Goal: Information Seeking & Learning: Find specific page/section

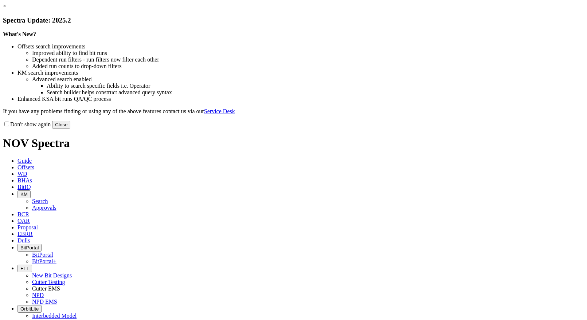
drag, startPoint x: 443, startPoint y: 200, endPoint x: 443, endPoint y: 182, distance: 17.8
click at [70, 129] on button "Close" at bounding box center [61, 125] width 18 height 8
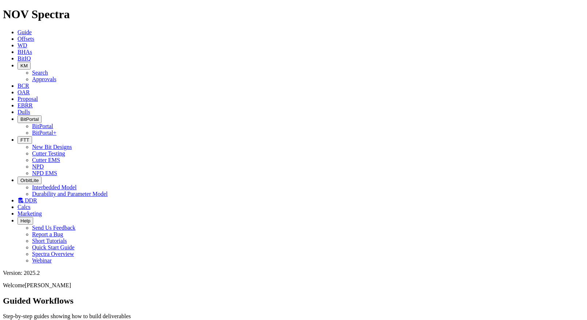
click at [20, 137] on icon "button" at bounding box center [20, 139] width 0 height 5
click at [37, 197] on link "DDR" at bounding box center [27, 200] width 20 height 6
click at [30, 109] on span "Dulls" at bounding box center [23, 112] width 13 height 6
click at [17, 102] on icon at bounding box center [17, 105] width 0 height 6
click at [17, 109] on icon at bounding box center [17, 112] width 0 height 6
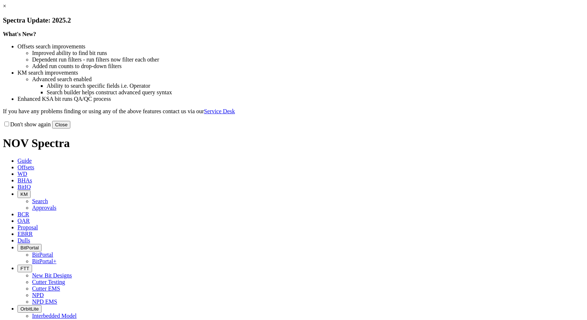
click at [70, 129] on button "Close" at bounding box center [61, 125] width 18 height 8
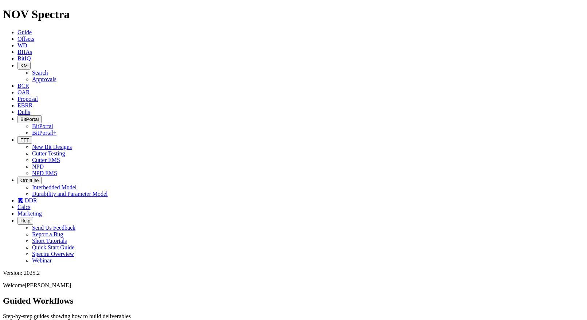
click at [34, 36] on span "Offsets" at bounding box center [25, 39] width 17 height 6
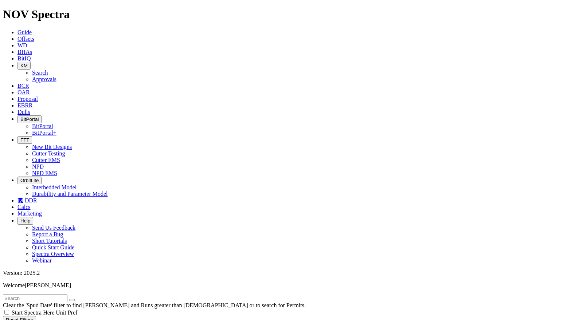
scroll to position [36, 0]
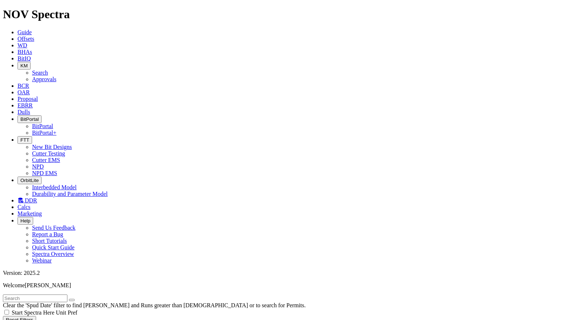
type input "[DATE]"
radio input "true"
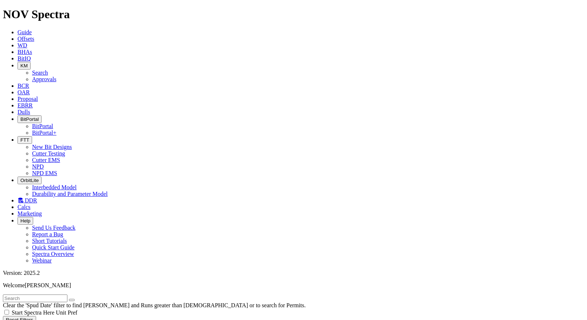
radio input "false"
checkbox input "false"
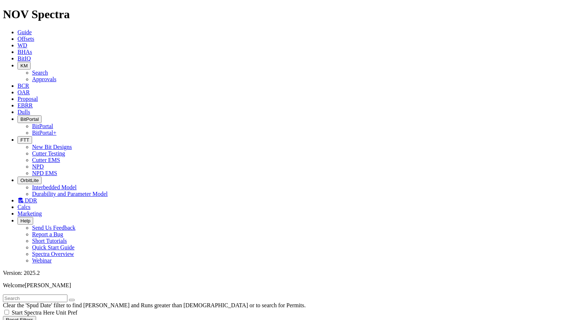
type input "[DATE]"
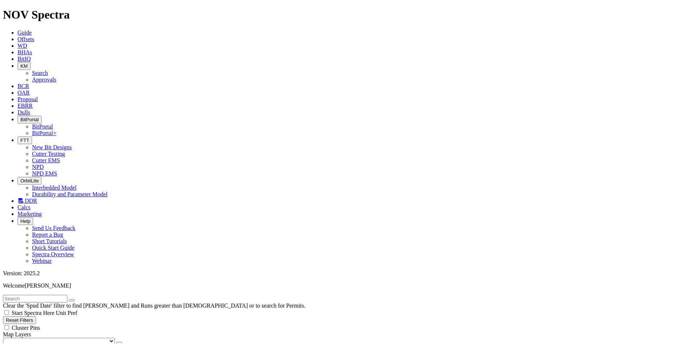
scroll to position [301, 0]
radio input "false"
radio input "true"
